Goal: Transaction & Acquisition: Purchase product/service

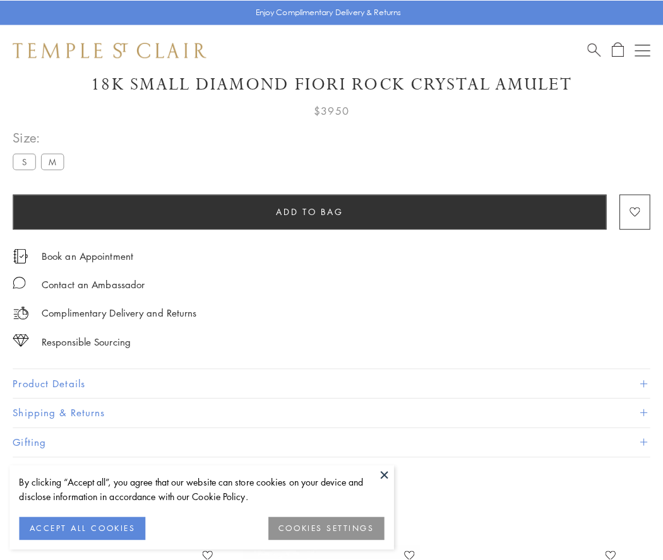
scroll to position [74, 0]
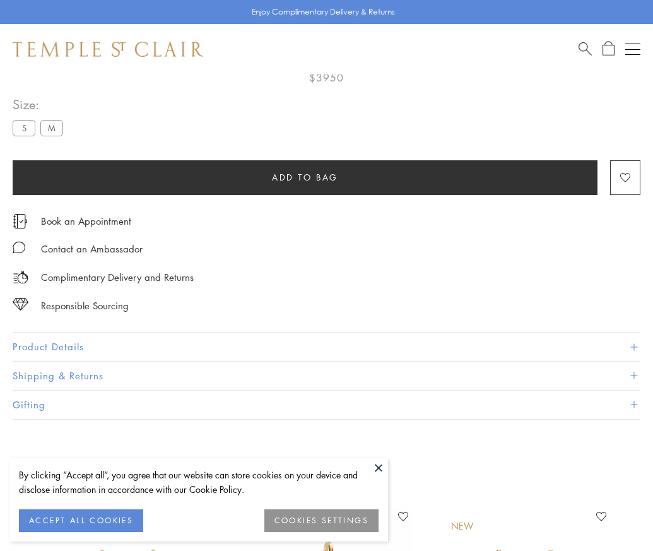
click at [305, 177] on span "Add to bag" at bounding box center [305, 177] width 66 height 14
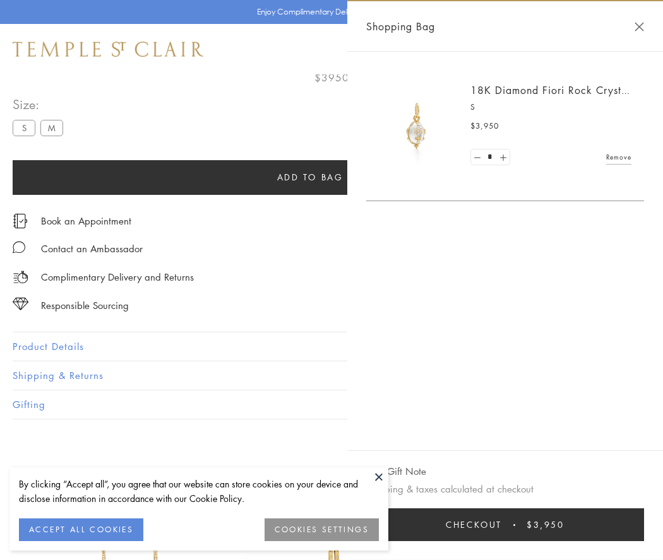
click at [505, 525] on button "Checkout $3,950" at bounding box center [505, 525] width 278 height 33
